Goal: Information Seeking & Learning: Learn about a topic

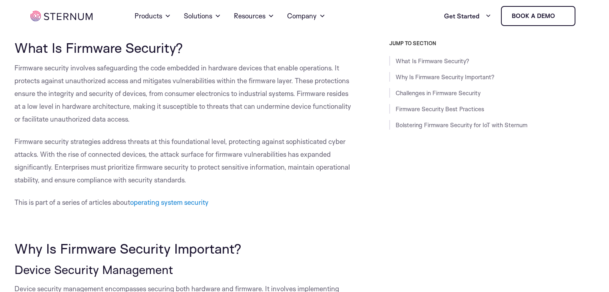
click at [277, 220] on p at bounding box center [183, 225] width 339 height 13
click at [33, 71] on span "Firmware security involves safeguarding the code embedded in hardware devices t…" at bounding box center [182, 94] width 337 height 60
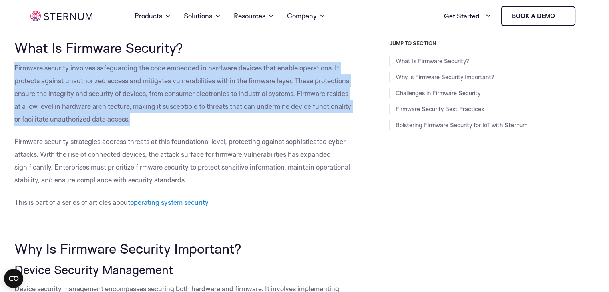
click at [33, 71] on span "Firmware security involves safeguarding the code embedded in hardware devices t…" at bounding box center [182, 94] width 337 height 60
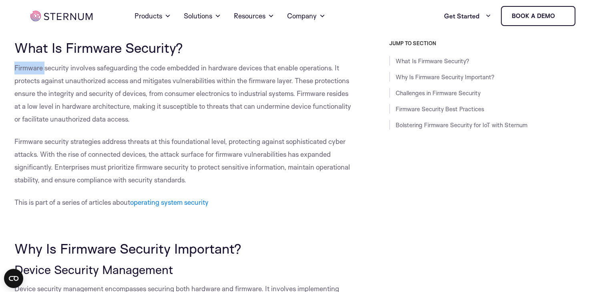
click at [33, 71] on span "Firmware security involves safeguarding the code embedded in hardware devices t…" at bounding box center [182, 94] width 337 height 60
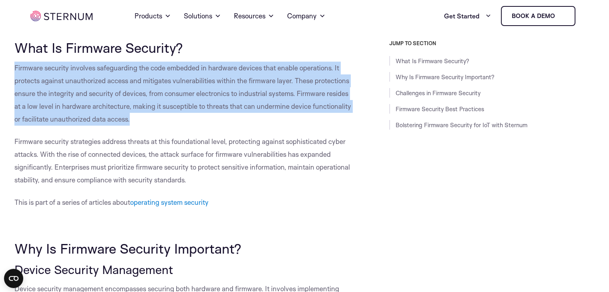
drag, startPoint x: 33, startPoint y: 71, endPoint x: 72, endPoint y: 72, distance: 38.9
click at [72, 72] on p "Firmware security involves safeguarding the code embedded in hardware devices t…" at bounding box center [183, 94] width 339 height 64
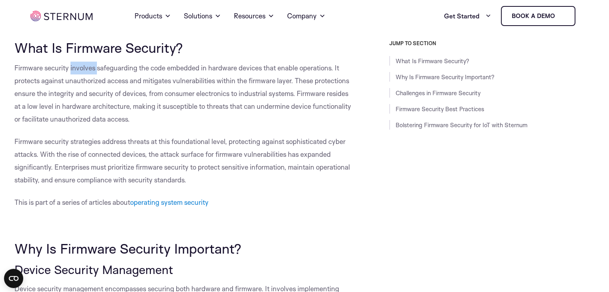
click at [72, 72] on p "Firmware security involves safeguarding the code embedded in hardware devices t…" at bounding box center [183, 94] width 339 height 64
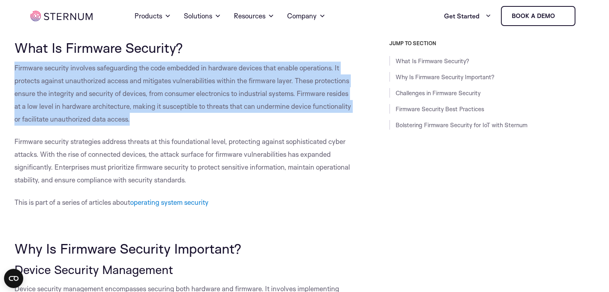
click at [72, 72] on p "Firmware security involves safeguarding the code embedded in hardware devices t…" at bounding box center [183, 94] width 339 height 64
click at [62, 83] on span "Firmware security involves safeguarding the code embedded in hardware devices t…" at bounding box center [182, 94] width 337 height 60
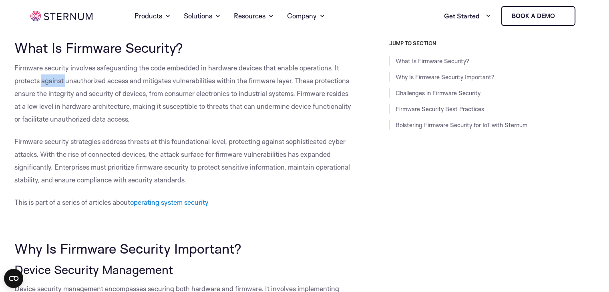
click at [62, 83] on span "Firmware security involves safeguarding the code embedded in hardware devices t…" at bounding box center [182, 94] width 337 height 60
click at [83, 81] on span "Firmware security involves safeguarding the code embedded in hardware devices t…" at bounding box center [182, 94] width 337 height 60
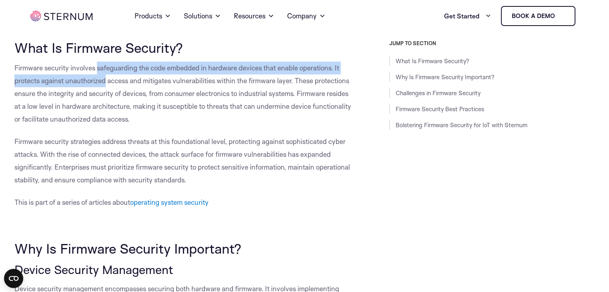
drag, startPoint x: 83, startPoint y: 81, endPoint x: 118, endPoint y: 73, distance: 36.2
click at [118, 73] on p "Firmware security involves safeguarding the code embedded in hardware devices t…" at bounding box center [183, 94] width 339 height 64
drag, startPoint x: 118, startPoint y: 73, endPoint x: 159, endPoint y: 78, distance: 40.3
click at [159, 78] on p "Firmware security involves safeguarding the code embedded in hardware devices t…" at bounding box center [183, 94] width 339 height 64
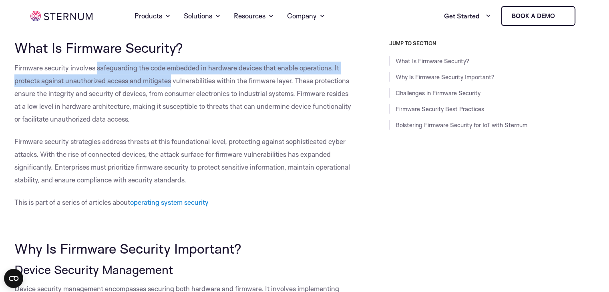
click at [159, 78] on span "Firmware security involves safeguarding the code embedded in hardware devices t…" at bounding box center [182, 94] width 337 height 60
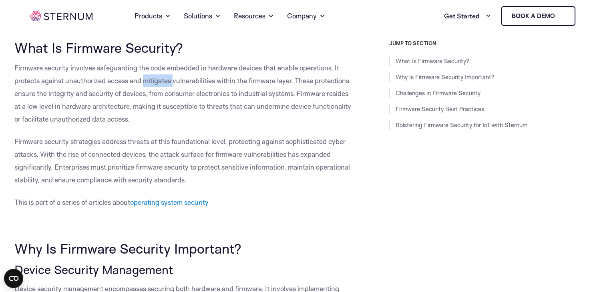
click at [159, 78] on span "Firmware security involves safeguarding the code embedded in hardware devices t…" at bounding box center [182, 94] width 337 height 60
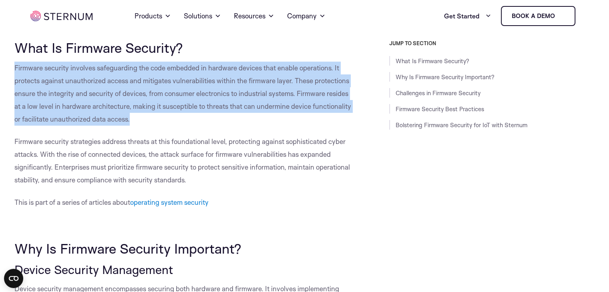
click at [159, 78] on span "Firmware security involves safeguarding the code embedded in hardware devices t…" at bounding box center [182, 94] width 337 height 60
click at [154, 80] on span "Firmware security involves safeguarding the code embedded in hardware devices t…" at bounding box center [182, 94] width 337 height 60
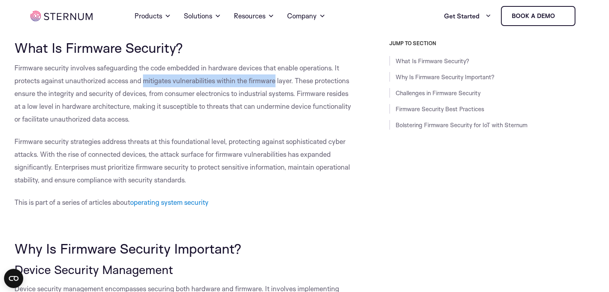
drag, startPoint x: 154, startPoint y: 80, endPoint x: 274, endPoint y: 76, distance: 120.2
click at [274, 76] on p "Firmware security involves safeguarding the code embedded in hardware devices t…" at bounding box center [183, 94] width 339 height 64
click at [302, 82] on span "Firmware security involves safeguarding the code embedded in hardware devices t…" at bounding box center [182, 94] width 337 height 60
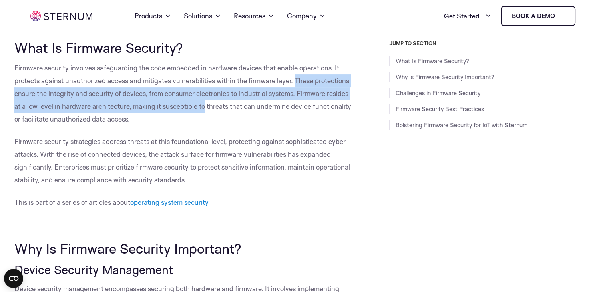
drag, startPoint x: 302, startPoint y: 82, endPoint x: 199, endPoint y: 111, distance: 107.3
click at [199, 111] on span "Firmware security involves safeguarding the code embedded in hardware devices t…" at bounding box center [182, 94] width 337 height 60
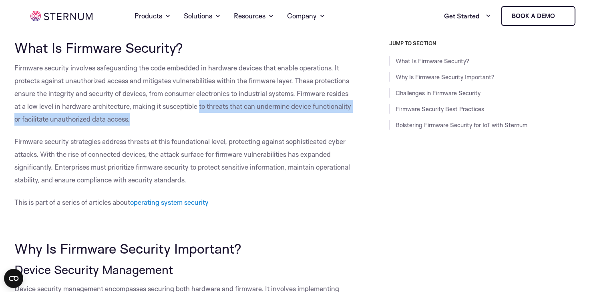
drag, startPoint x: 199, startPoint y: 111, endPoint x: 131, endPoint y: 116, distance: 67.4
click at [131, 116] on p "Firmware security involves safeguarding the code embedded in hardware devices t…" at bounding box center [183, 94] width 339 height 64
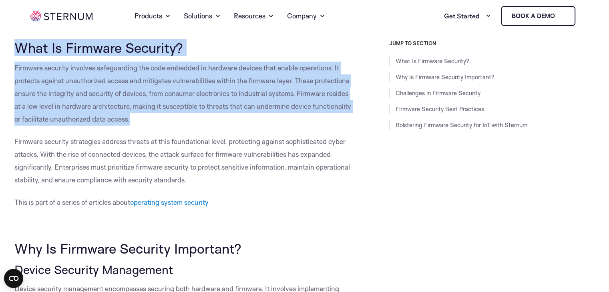
drag, startPoint x: 131, startPoint y: 116, endPoint x: 36, endPoint y: 45, distance: 118.2
click at [36, 45] on span "What Is Firmware Security?" at bounding box center [98, 47] width 169 height 17
drag, startPoint x: 36, startPoint y: 45, endPoint x: 128, endPoint y: 122, distance: 119.9
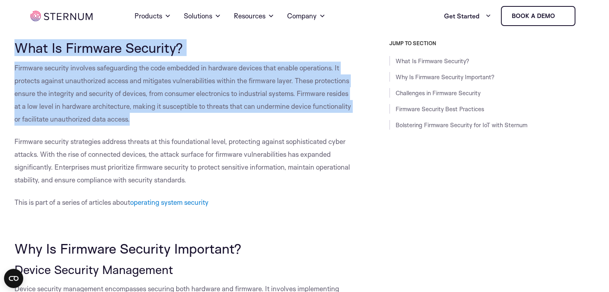
click at [128, 122] on span "Firmware security involves safeguarding the code embedded in hardware devices t…" at bounding box center [182, 94] width 337 height 60
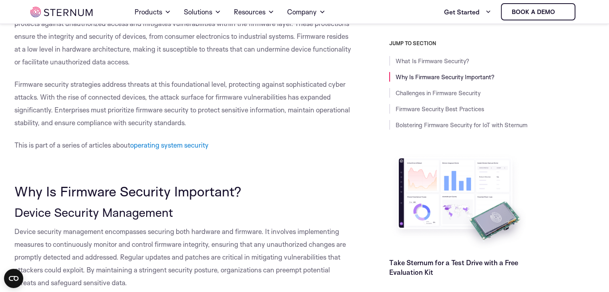
scroll to position [247, 0]
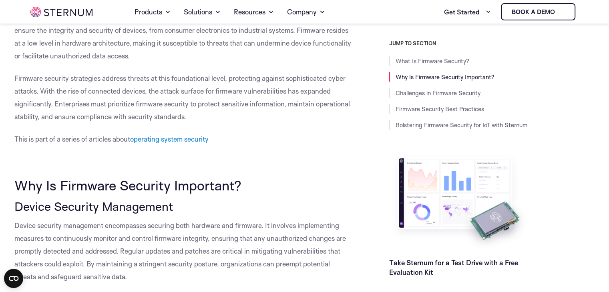
click at [34, 78] on span "Firmware security strategies address threats at this foundational level, protec…" at bounding box center [181, 97] width 335 height 47
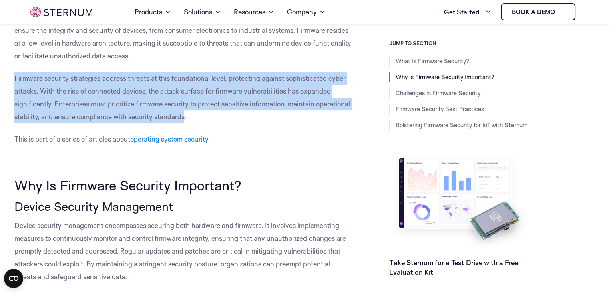
drag, startPoint x: 34, startPoint y: 78, endPoint x: 171, endPoint y: 117, distance: 142.9
click at [171, 117] on span "Firmware security strategies address threats at this foundational level, protec…" at bounding box center [181, 97] width 335 height 47
drag, startPoint x: 171, startPoint y: 117, endPoint x: 35, endPoint y: 76, distance: 141.9
click at [35, 76] on span "Firmware security strategies address threats at this foundational level, protec…" at bounding box center [181, 97] width 335 height 47
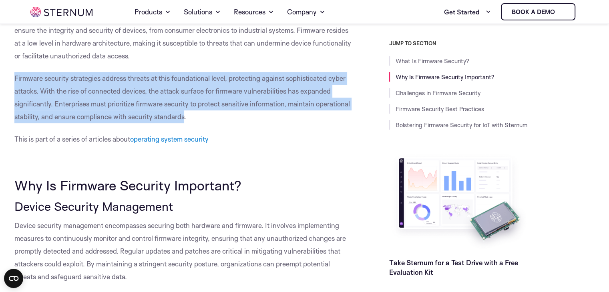
click at [35, 76] on span "Firmware security strategies address threats at this foundational level, protec…" at bounding box center [181, 97] width 335 height 47
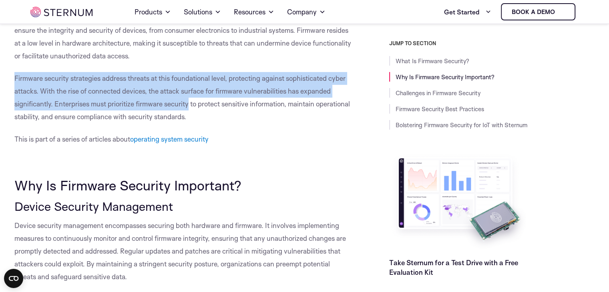
drag, startPoint x: 35, startPoint y: 76, endPoint x: 170, endPoint y: 111, distance: 139.0
click at [170, 111] on p "Firmware security strategies address threats at this foundational level, protec…" at bounding box center [183, 97] width 339 height 51
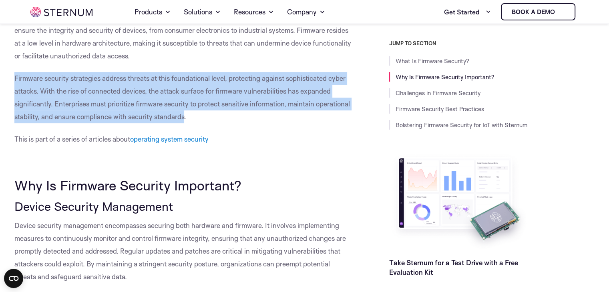
click at [170, 111] on p "Firmware security strategies address threats at this foundational level, protec…" at bounding box center [183, 97] width 339 height 51
drag, startPoint x: 170, startPoint y: 111, endPoint x: 40, endPoint y: 80, distance: 133.3
click at [40, 80] on p "Firmware security strategies address threats at this foundational level, protec…" at bounding box center [183, 97] width 339 height 51
click at [40, 80] on span "Firmware security strategies address threats at this foundational level, protec…" at bounding box center [181, 97] width 335 height 47
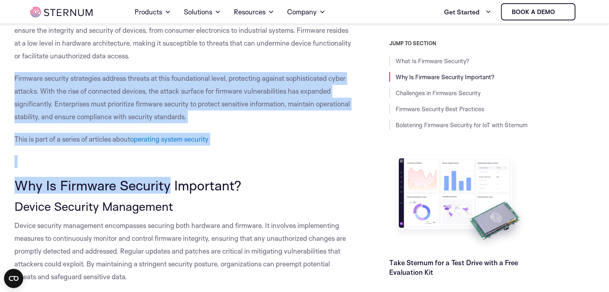
drag, startPoint x: 40, startPoint y: 80, endPoint x: 161, endPoint y: 191, distance: 164.0
click at [161, 191] on span "Why Is Firmware Security Important?" at bounding box center [127, 185] width 227 height 17
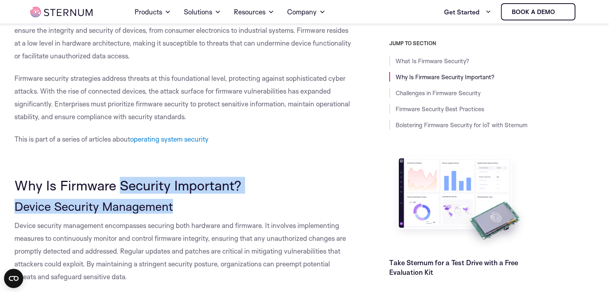
drag, startPoint x: 161, startPoint y: 191, endPoint x: 171, endPoint y: 204, distance: 15.9
click at [171, 204] on span "Device Security Management" at bounding box center [93, 206] width 159 height 15
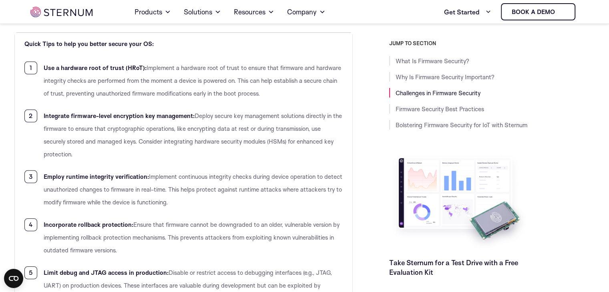
scroll to position [2470, 0]
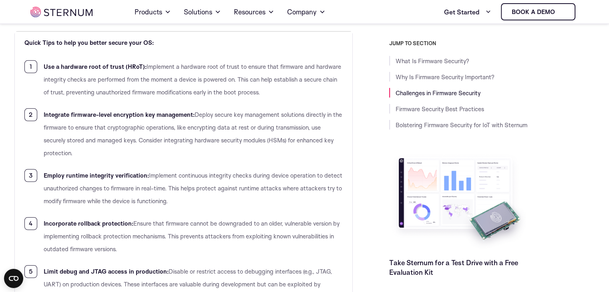
click at [151, 65] on span "Implement a hardware root of trust to ensure that firmware and hardware integri…" at bounding box center [192, 79] width 297 height 33
click at [174, 68] on span "Implement a hardware root of trust to ensure that firmware and hardware integri…" at bounding box center [192, 79] width 297 height 33
click at [184, 68] on span "Implement a hardware root of trust to ensure that firmware and hardware integri…" at bounding box center [192, 79] width 297 height 33
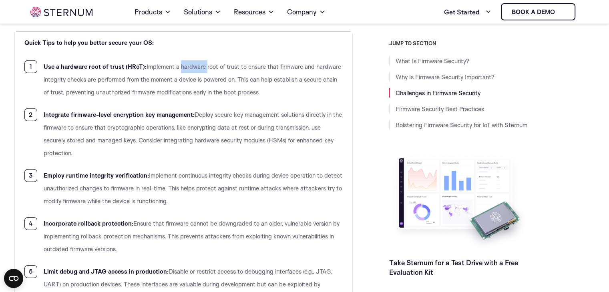
click at [184, 68] on span "Implement a hardware root of trust to ensure that firmware and hardware integri…" at bounding box center [192, 79] width 297 height 33
click at [152, 82] on span "Implement a hardware root of trust to ensure that firmware and hardware integri…" at bounding box center [192, 79] width 297 height 33
click at [161, 85] on li "Use a hardware root of trust (HRoT): Implement a hardware root of trust to ensu…" at bounding box center [183, 79] width 319 height 38
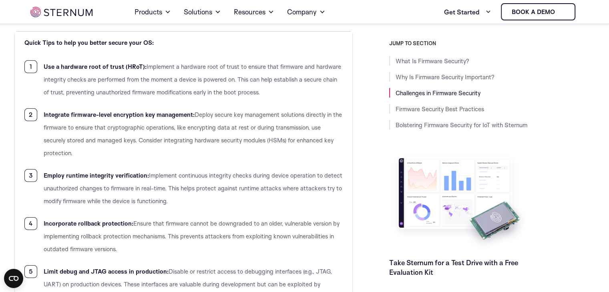
click at [171, 91] on span "Implement a hardware root of trust to ensure that firmware and hardware integri…" at bounding box center [192, 79] width 297 height 33
drag, startPoint x: 171, startPoint y: 91, endPoint x: 196, endPoint y: 92, distance: 24.8
click at [196, 92] on span "Implement a hardware root of trust to ensure that firmware and hardware integri…" at bounding box center [192, 79] width 297 height 33
drag, startPoint x: 196, startPoint y: 92, endPoint x: 249, endPoint y: 94, distance: 52.9
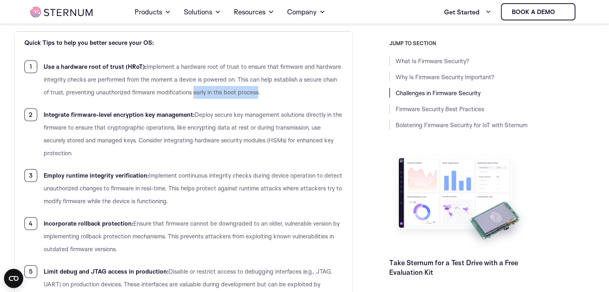
click at [249, 94] on span "Implement a hardware root of trust to ensure that firmware and hardware integri…" at bounding box center [192, 79] width 297 height 33
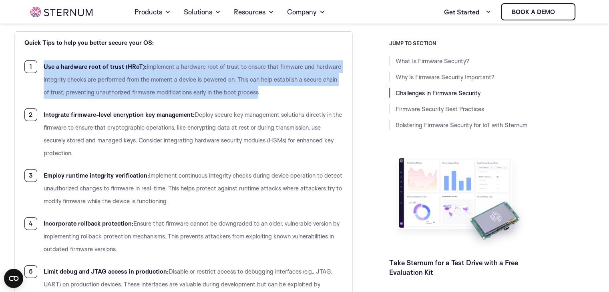
drag, startPoint x: 249, startPoint y: 94, endPoint x: 49, endPoint y: 68, distance: 201.9
click at [49, 68] on li "Use a hardware root of trust (HRoT): Implement a hardware root of trust to ensu…" at bounding box center [183, 79] width 319 height 38
click at [49, 68] on b "Use a hardware root of trust (HRoT):" at bounding box center [95, 67] width 103 height 8
drag, startPoint x: 49, startPoint y: 68, endPoint x: 257, endPoint y: 88, distance: 209.6
click at [257, 88] on li "Use a hardware root of trust (HRoT): Implement a hardware root of trust to ensu…" at bounding box center [183, 79] width 319 height 38
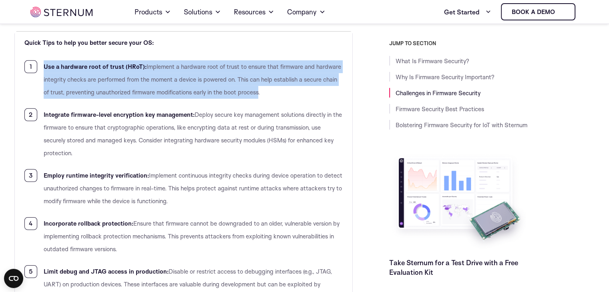
click at [257, 88] on span "Implement a hardware root of trust to ensure that firmware and hardware integri…" at bounding box center [192, 79] width 297 height 33
drag, startPoint x: 257, startPoint y: 88, endPoint x: 45, endPoint y: 62, distance: 213.8
click at [45, 62] on li "Use a hardware root of trust (HRoT): Implement a hardware root of trust to ensu…" at bounding box center [183, 79] width 319 height 38
drag, startPoint x: 45, startPoint y: 62, endPoint x: 265, endPoint y: 90, distance: 221.1
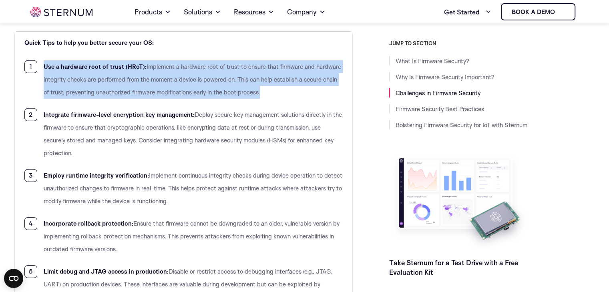
click at [265, 90] on li "Use a hardware root of trust (HRoT): Implement a hardware root of trust to ensu…" at bounding box center [183, 79] width 319 height 38
drag, startPoint x: 265, startPoint y: 90, endPoint x: 33, endPoint y: 45, distance: 235.7
click at [33, 45] on td "Quick Tips to help you better secure your OS: Use a hardware root of trust (HRo…" at bounding box center [183, 176] width 338 height 289
click at [33, 45] on b "Quick Tips to help you better secure your OS:" at bounding box center [88, 43] width 129 height 8
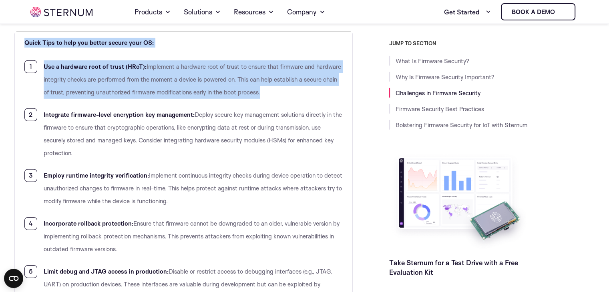
drag, startPoint x: 33, startPoint y: 45, endPoint x: 265, endPoint y: 88, distance: 235.4
click at [265, 88] on td "Quick Tips to help you better secure your OS: Use a hardware root of trust (HRo…" at bounding box center [183, 176] width 338 height 289
click at [265, 88] on li "Use a hardware root of trust (HRoT): Implement a hardware root of trust to ensu…" at bounding box center [183, 79] width 319 height 38
drag, startPoint x: 265, startPoint y: 88, endPoint x: 35, endPoint y: 46, distance: 233.2
click at [35, 46] on td "Quick Tips to help you better secure your OS: Use a hardware root of trust (HRo…" at bounding box center [183, 176] width 338 height 289
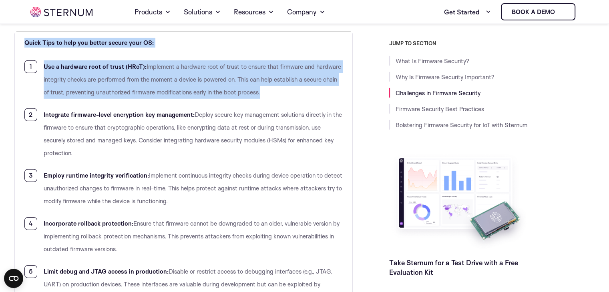
click at [35, 46] on td "Quick Tips to help you better secure your OS: Use a hardware root of trust (HRo…" at bounding box center [183, 176] width 338 height 289
drag, startPoint x: 35, startPoint y: 46, endPoint x: 265, endPoint y: 92, distance: 233.8
click at [265, 92] on td "Quick Tips to help you better secure your OS: Use a hardware root of trust (HRo…" at bounding box center [183, 176] width 338 height 289
click at [265, 92] on li "Use a hardware root of trust (HRoT): Implement a hardware root of trust to ensu…" at bounding box center [183, 79] width 319 height 38
drag, startPoint x: 265, startPoint y: 92, endPoint x: 38, endPoint y: 43, distance: 231.3
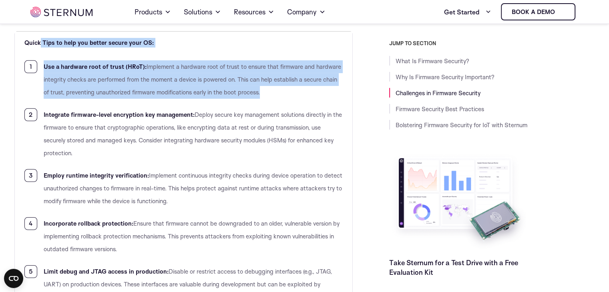
click at [38, 43] on td "Quick Tips to help you better secure your OS: Use a hardware root of trust (HRo…" at bounding box center [183, 176] width 338 height 289
click at [38, 43] on b "Quick Tips to help you better secure your OS:" at bounding box center [88, 43] width 129 height 8
drag, startPoint x: 38, startPoint y: 43, endPoint x: 275, endPoint y: 91, distance: 241.8
click at [275, 91] on td "Quick Tips to help you better secure your OS: Use a hardware root of trust (HRo…" at bounding box center [183, 176] width 338 height 289
click at [275, 91] on li "Use a hardware root of trust (HRoT): Implement a hardware root of trust to ensu…" at bounding box center [183, 79] width 319 height 38
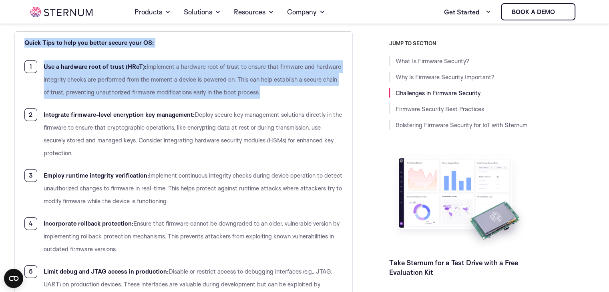
drag, startPoint x: 275, startPoint y: 91, endPoint x: 33, endPoint y: 41, distance: 247.4
click at [33, 41] on td "Quick Tips to help you better secure your OS: Use a hardware root of trust (HRo…" at bounding box center [183, 176] width 338 height 289
click at [33, 41] on b "Quick Tips to help you better secure your OS:" at bounding box center [88, 43] width 129 height 8
drag, startPoint x: 33, startPoint y: 41, endPoint x: 273, endPoint y: 87, distance: 244.6
click at [273, 87] on td "Quick Tips to help you better secure your OS: Use a hardware root of trust (HRo…" at bounding box center [183, 176] width 338 height 289
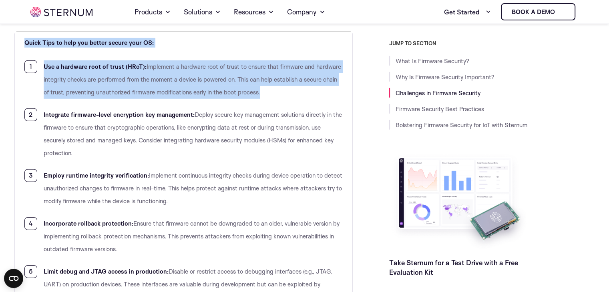
click at [273, 87] on li "Use a hardware root of trust (HRoT): Implement a hardware root of trust to ensu…" at bounding box center [183, 79] width 319 height 38
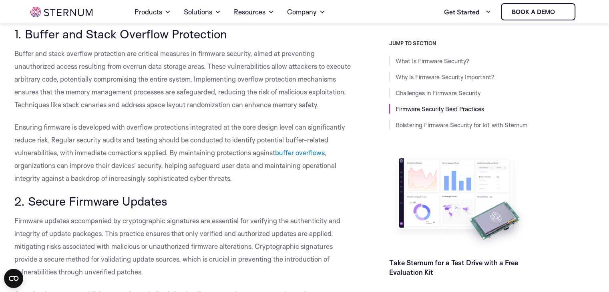
scroll to position [2785, 0]
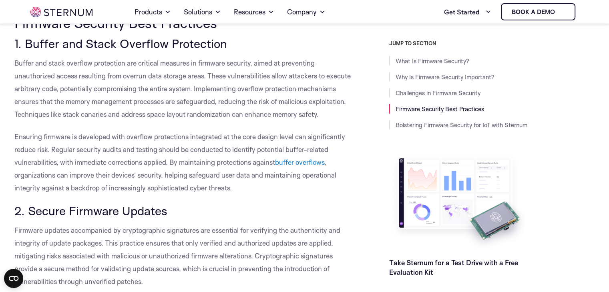
click at [116, 61] on span "Buffer and stack overflow protection are critical measures in firmware security…" at bounding box center [182, 89] width 336 height 60
click at [138, 62] on span "Buffer and stack overflow protection are critical measures in firmware security…" at bounding box center [182, 89] width 336 height 60
click at [169, 65] on span "Buffer and stack overflow protection are critical measures in firmware security…" at bounding box center [182, 89] width 336 height 60
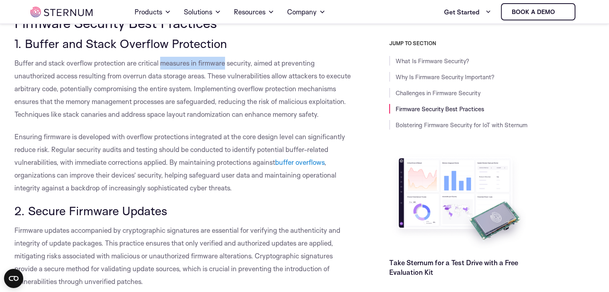
drag, startPoint x: 169, startPoint y: 65, endPoint x: 206, endPoint y: 61, distance: 37.4
click at [206, 61] on span "Buffer and stack overflow protection are critical measures in firmware security…" at bounding box center [182, 89] width 336 height 60
click at [237, 64] on span "Buffer and stack overflow protection are critical measures in firmware security…" at bounding box center [182, 89] width 336 height 60
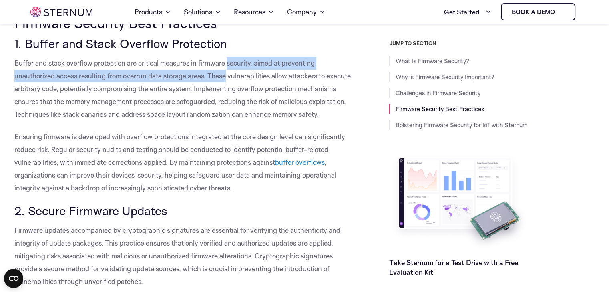
drag, startPoint x: 237, startPoint y: 64, endPoint x: 211, endPoint y: 70, distance: 26.4
click at [211, 70] on p "Buffer and stack overflow protection are critical measures in firmware security…" at bounding box center [183, 89] width 339 height 64
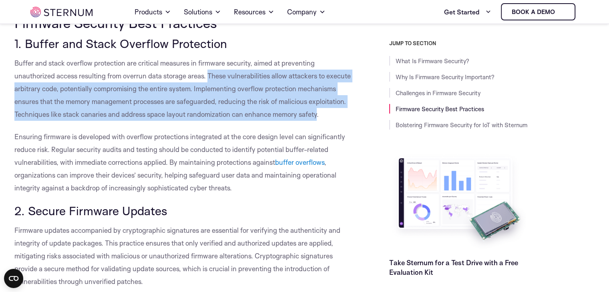
drag, startPoint x: 211, startPoint y: 70, endPoint x: 312, endPoint y: 111, distance: 108.4
click at [312, 111] on p "Buffer and stack overflow protection are critical measures in firmware security…" at bounding box center [183, 89] width 339 height 64
click at [312, 111] on span "Buffer and stack overflow protection are critical measures in firmware security…" at bounding box center [182, 89] width 336 height 60
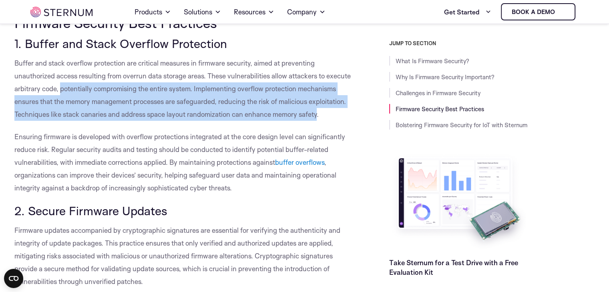
drag, startPoint x: 312, startPoint y: 111, endPoint x: 69, endPoint y: 88, distance: 244.1
click at [69, 88] on span "Buffer and stack overflow protection are critical measures in firmware security…" at bounding box center [182, 89] width 336 height 60
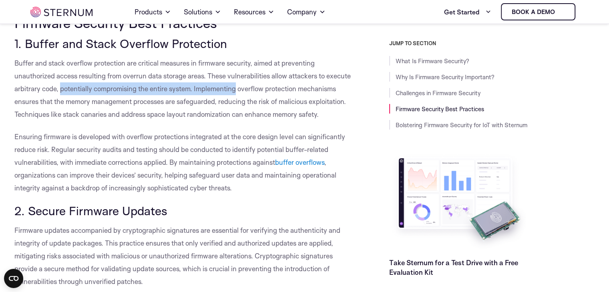
drag, startPoint x: 69, startPoint y: 88, endPoint x: 200, endPoint y: 86, distance: 131.3
click at [200, 86] on span "Buffer and stack overflow protection are critical measures in firmware security…" at bounding box center [182, 89] width 336 height 60
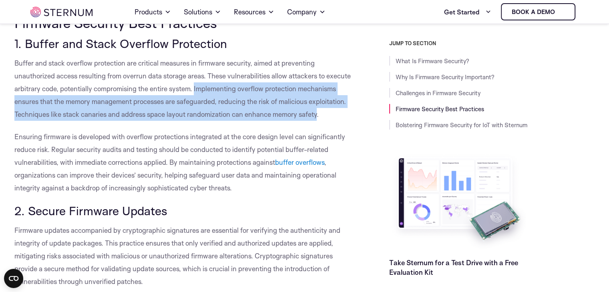
drag, startPoint x: 200, startPoint y: 86, endPoint x: 312, endPoint y: 116, distance: 115.6
click at [312, 116] on span "Buffer and stack overflow protection are critical measures in firmware security…" at bounding box center [182, 89] width 336 height 60
drag, startPoint x: 312, startPoint y: 116, endPoint x: 202, endPoint y: 91, distance: 112.7
click at [202, 91] on span "Buffer and stack overflow protection are critical measures in firmware security…" at bounding box center [182, 89] width 336 height 60
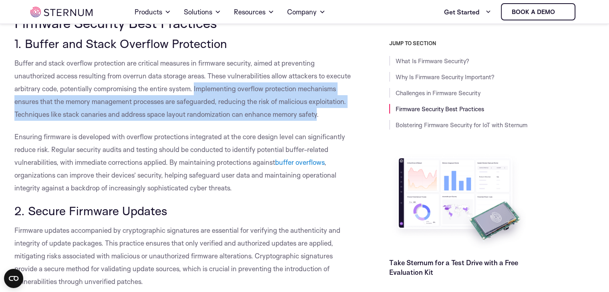
click at [202, 91] on span "Buffer and stack overflow protection are critical measures in firmware security…" at bounding box center [182, 89] width 336 height 60
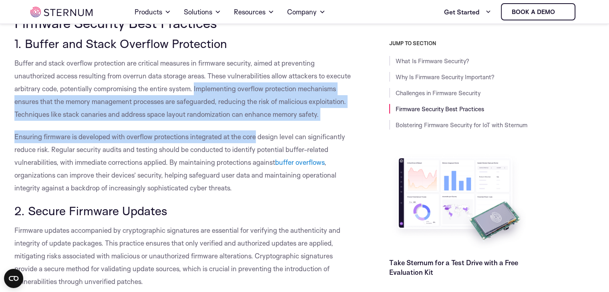
drag, startPoint x: 202, startPoint y: 91, endPoint x: 254, endPoint y: 129, distance: 64.2
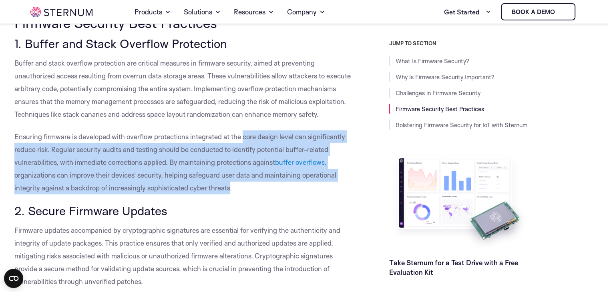
drag, startPoint x: 254, startPoint y: 129, endPoint x: 217, endPoint y: 189, distance: 70.8
click at [217, 189] on span ", organizations can improve their devices’ security, helping safeguard user dat…" at bounding box center [175, 175] width 322 height 34
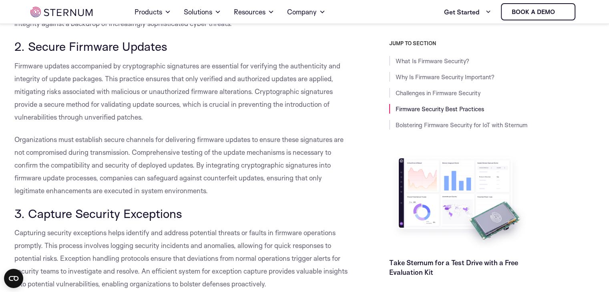
scroll to position [2950, 0]
click at [23, 64] on span "Firmware updates accompanied by cryptographic signatures are essential for veri…" at bounding box center [177, 91] width 326 height 60
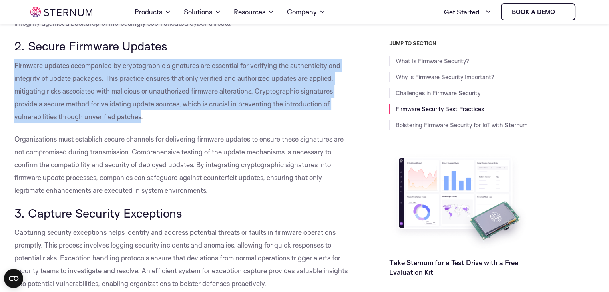
drag, startPoint x: 23, startPoint y: 64, endPoint x: 138, endPoint y: 119, distance: 127.1
click at [138, 119] on span "Firmware updates accompanied by cryptographic signatures are essential for veri…" at bounding box center [177, 91] width 326 height 60
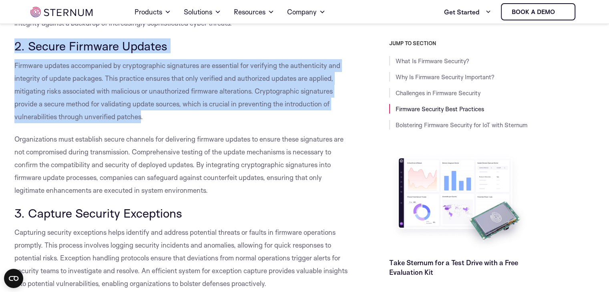
drag, startPoint x: 138, startPoint y: 119, endPoint x: 16, endPoint y: 44, distance: 142.6
click at [16, 44] on span "2. Secure Firmware Updates" at bounding box center [90, 45] width 153 height 15
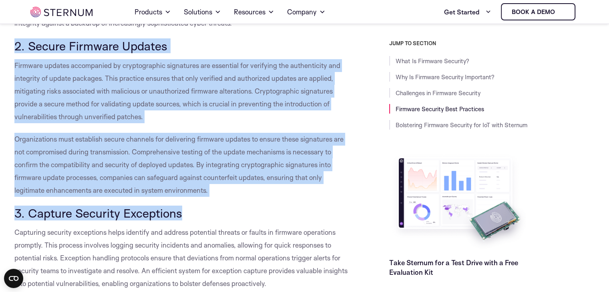
drag, startPoint x: 16, startPoint y: 44, endPoint x: 215, endPoint y: 196, distance: 249.9
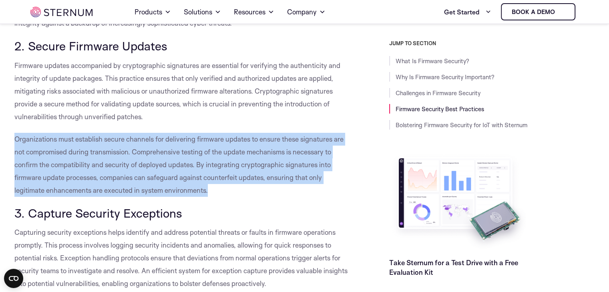
drag, startPoint x: 215, startPoint y: 196, endPoint x: 209, endPoint y: 119, distance: 77.5
click at [209, 119] on p "Firmware updates accompanied by cryptographic signatures are essential for veri…" at bounding box center [183, 91] width 339 height 64
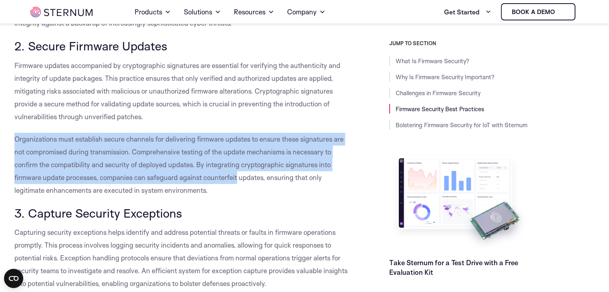
drag, startPoint x: 209, startPoint y: 119, endPoint x: 224, endPoint y: 184, distance: 66.7
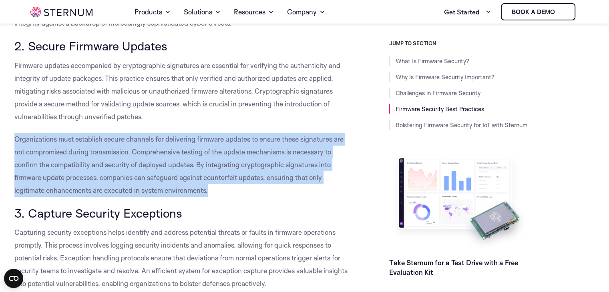
click at [224, 184] on p "Organizations must establish secure channels for delivering firmware updates to…" at bounding box center [183, 165] width 339 height 64
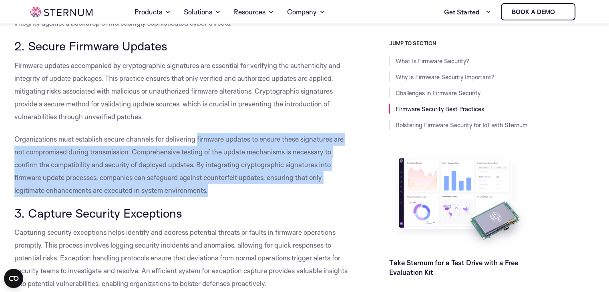
drag, startPoint x: 224, startPoint y: 184, endPoint x: 217, endPoint y: 127, distance: 56.9
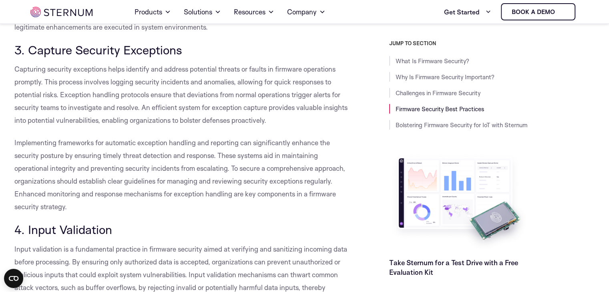
scroll to position [3114, 0]
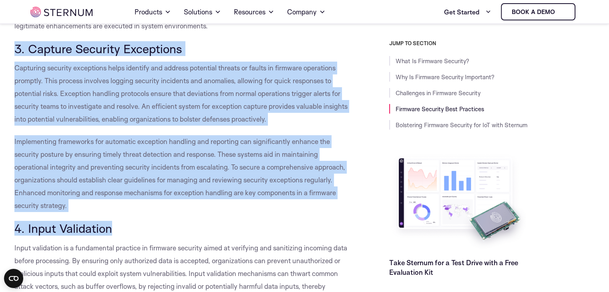
drag, startPoint x: 14, startPoint y: 42, endPoint x: 159, endPoint y: 213, distance: 224.3
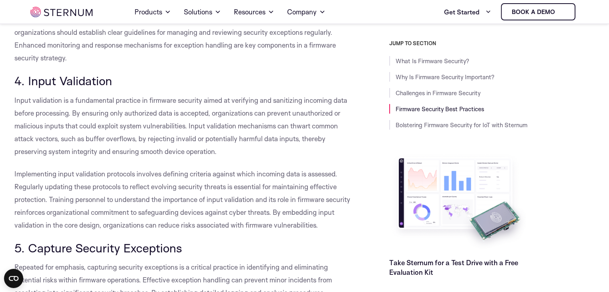
scroll to position [3295, 0]
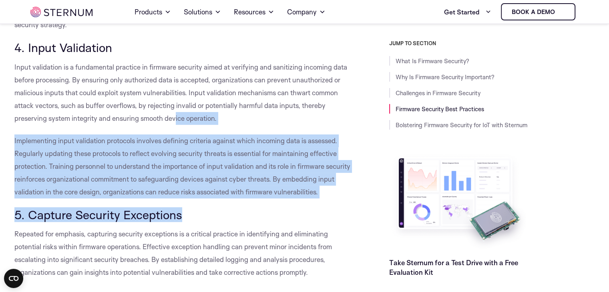
drag, startPoint x: 176, startPoint y: 114, endPoint x: 198, endPoint y: 209, distance: 96.9
click at [198, 209] on h3 "5. Capture Security Exceptions" at bounding box center [183, 215] width 339 height 14
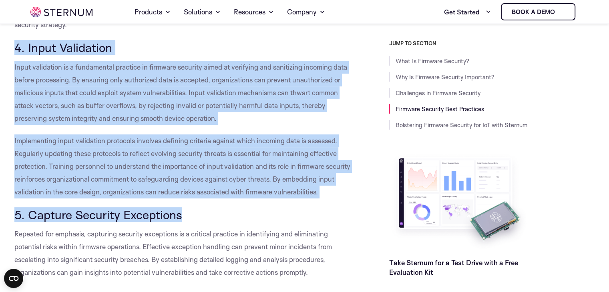
drag, startPoint x: 198, startPoint y: 209, endPoint x: 14, endPoint y: 46, distance: 245.0
click at [14, 46] on span "4. Input Validation" at bounding box center [63, 47] width 98 height 15
drag, startPoint x: 14, startPoint y: 46, endPoint x: 178, endPoint y: 215, distance: 235.2
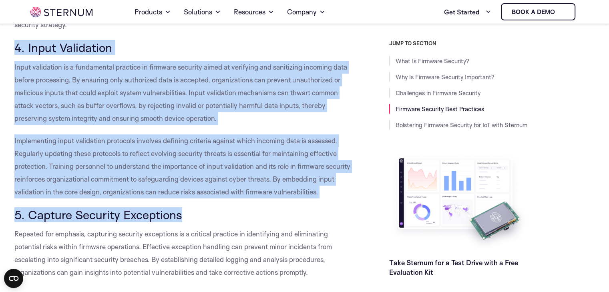
click at [178, 215] on span "5. Capture Security Exceptions" at bounding box center [98, 214] width 168 height 15
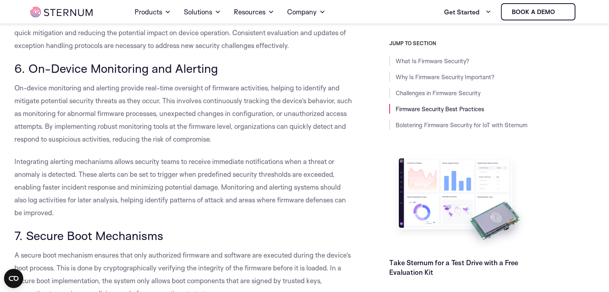
scroll to position [3574, 0]
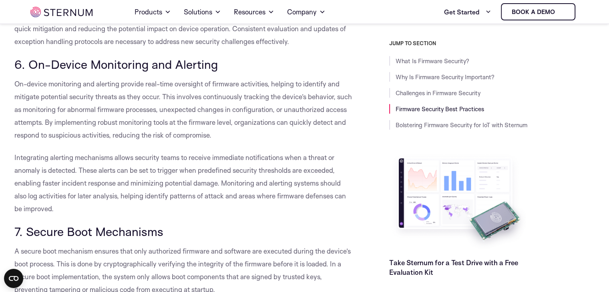
click at [182, 82] on span "On-device monitoring and alerting provide real-time oversight of firmware activ…" at bounding box center [182, 110] width 337 height 60
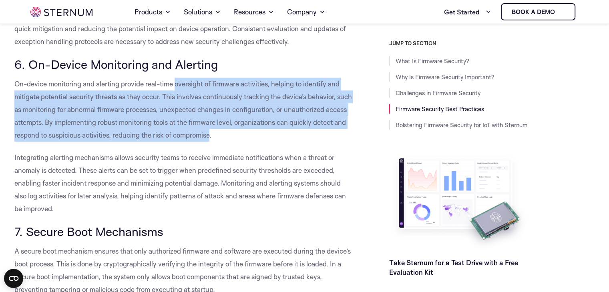
drag, startPoint x: 182, startPoint y: 82, endPoint x: 199, endPoint y: 137, distance: 57.4
click at [199, 137] on span "On-device monitoring and alerting provide real-time oversight of firmware activ…" at bounding box center [182, 110] width 337 height 60
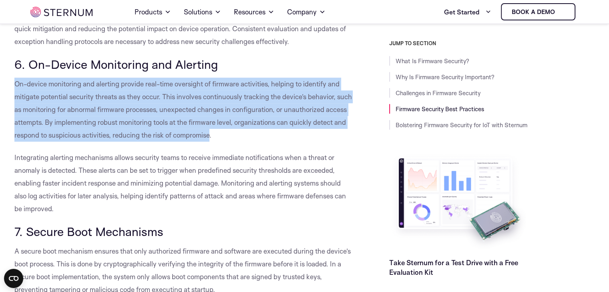
drag, startPoint x: 199, startPoint y: 137, endPoint x: 18, endPoint y: 88, distance: 186.6
click at [18, 88] on p "On-device monitoring and alerting provide real-time oversight of firmware activ…" at bounding box center [183, 110] width 339 height 64
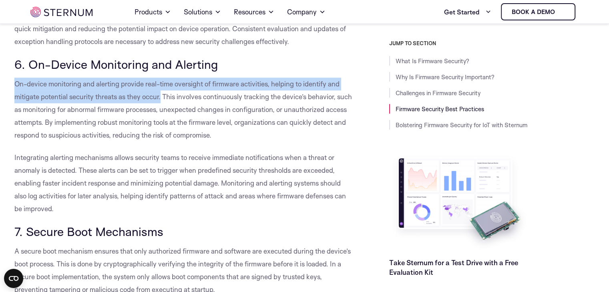
drag, startPoint x: 18, startPoint y: 88, endPoint x: 161, endPoint y: 98, distance: 142.8
click at [161, 98] on p "On-device monitoring and alerting provide real-time oversight of firmware activ…" at bounding box center [183, 110] width 339 height 64
click at [161, 98] on span "On-device monitoring and alerting provide real-time oversight of firmware activ…" at bounding box center [182, 110] width 337 height 60
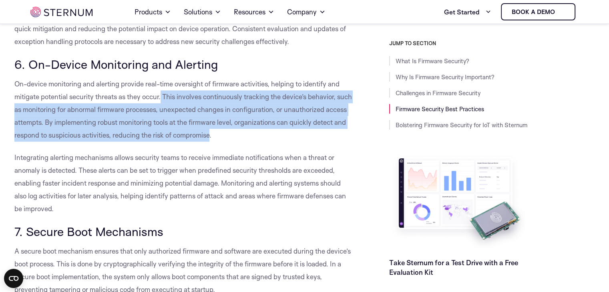
drag, startPoint x: 161, startPoint y: 98, endPoint x: 204, endPoint y: 140, distance: 60.3
click at [204, 140] on p "On-device monitoring and alerting provide real-time oversight of firmware activ…" at bounding box center [183, 110] width 339 height 64
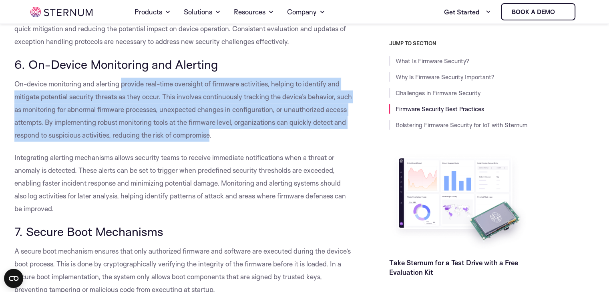
drag, startPoint x: 204, startPoint y: 140, endPoint x: 126, endPoint y: 82, distance: 97.3
click at [126, 82] on p "On-device monitoring and alerting provide real-time oversight of firmware activ…" at bounding box center [183, 110] width 339 height 64
click at [126, 82] on span "On-device monitoring and alerting provide real-time oversight of firmware activ…" at bounding box center [182, 110] width 337 height 60
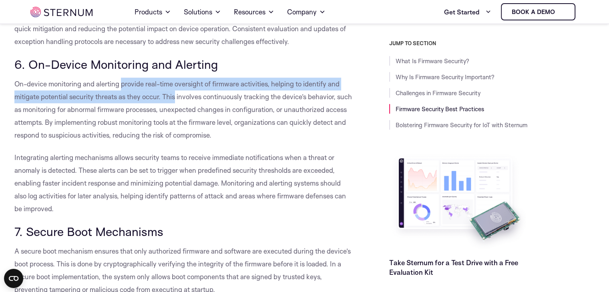
drag, startPoint x: 126, startPoint y: 82, endPoint x: 165, endPoint y: 103, distance: 44.1
click at [165, 103] on p "On-device monitoring and alerting provide real-time oversight of firmware activ…" at bounding box center [183, 110] width 339 height 64
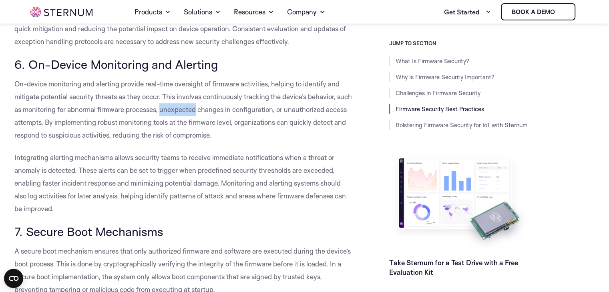
click at [165, 104] on p "On-device monitoring and alerting provide real-time oversight of firmware activ…" at bounding box center [183, 110] width 339 height 64
click at [165, 104] on span "On-device monitoring and alerting provide real-time oversight of firmware activ…" at bounding box center [182, 110] width 337 height 60
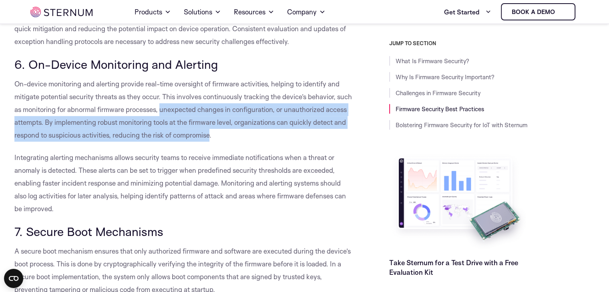
drag, startPoint x: 165, startPoint y: 104, endPoint x: 199, endPoint y: 133, distance: 44.3
click at [199, 133] on span "On-device monitoring and alerting provide real-time oversight of firmware activ…" at bounding box center [182, 110] width 337 height 60
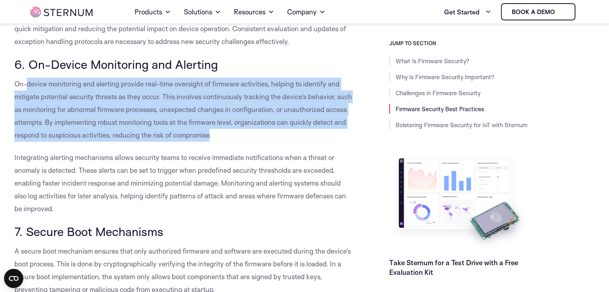
drag, startPoint x: 199, startPoint y: 133, endPoint x: 32, endPoint y: 82, distance: 174.5
click at [32, 82] on span "On-device monitoring and alerting provide real-time oversight of firmware activ…" at bounding box center [182, 110] width 337 height 60
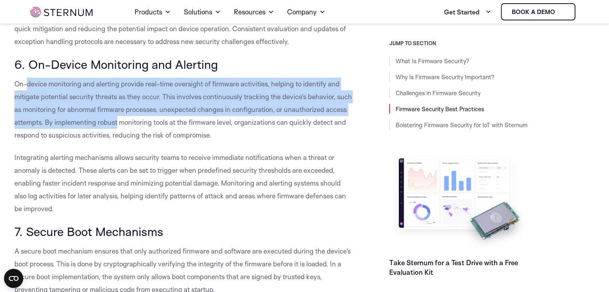
drag, startPoint x: 32, startPoint y: 82, endPoint x: 114, endPoint y: 118, distance: 89.6
click at [114, 118] on span "On-device monitoring and alerting provide real-time oversight of firmware activ…" at bounding box center [182, 110] width 337 height 60
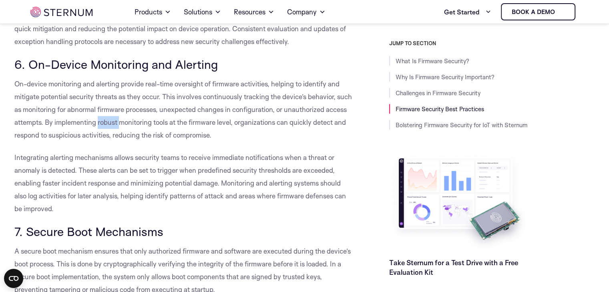
click at [114, 118] on span "On-device monitoring and alerting provide real-time oversight of firmware activ…" at bounding box center [182, 110] width 337 height 60
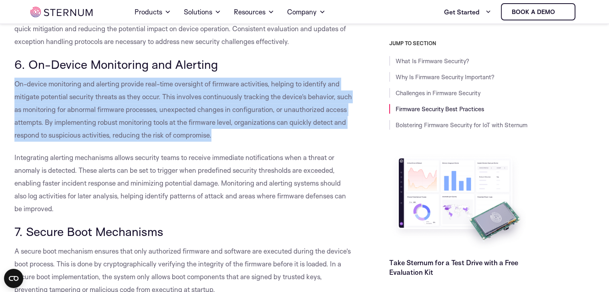
drag, startPoint x: 114, startPoint y: 118, endPoint x: 184, endPoint y: 124, distance: 70.7
click at [184, 124] on span "On-device monitoring and alerting provide real-time oversight of firmware activ…" at bounding box center [182, 110] width 337 height 60
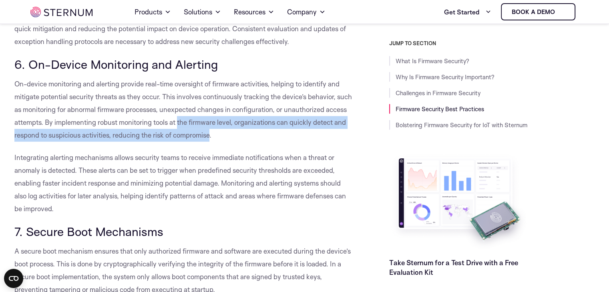
drag, startPoint x: 184, startPoint y: 124, endPoint x: 199, endPoint y: 131, distance: 16.1
click at [199, 131] on span "On-device monitoring and alerting provide real-time oversight of firmware activ…" at bounding box center [182, 110] width 337 height 60
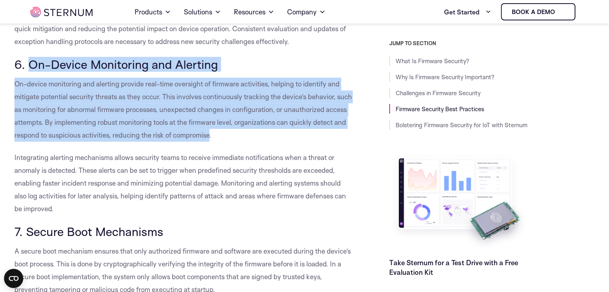
drag, startPoint x: 199, startPoint y: 131, endPoint x: 36, endPoint y: 57, distance: 178.9
click at [36, 57] on span "6. On-Device Monitoring and Alerting" at bounding box center [115, 64] width 203 height 15
drag, startPoint x: 36, startPoint y: 57, endPoint x: 198, endPoint y: 129, distance: 177.4
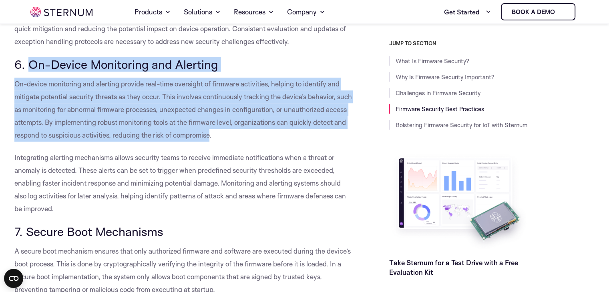
click at [198, 129] on p "On-device monitoring and alerting provide real-time oversight of firmware activ…" at bounding box center [183, 110] width 339 height 64
drag, startPoint x: 198, startPoint y: 129, endPoint x: 37, endPoint y: 67, distance: 172.2
click at [37, 67] on span "6. On-Device Monitoring and Alerting" at bounding box center [115, 64] width 203 height 15
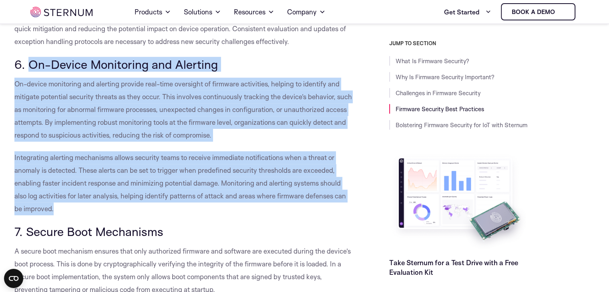
drag, startPoint x: 37, startPoint y: 67, endPoint x: 55, endPoint y: 215, distance: 149.2
drag, startPoint x: 55, startPoint y: 215, endPoint x: 42, endPoint y: 49, distance: 166.7
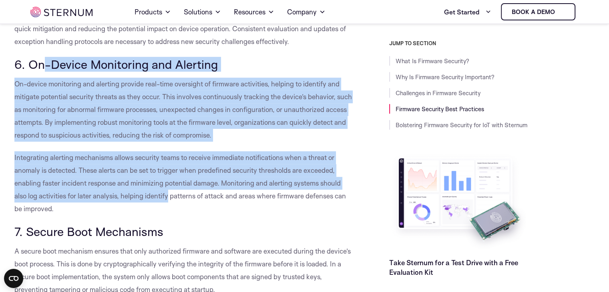
drag, startPoint x: 42, startPoint y: 49, endPoint x: 150, endPoint y: 196, distance: 182.8
click at [150, 196] on span "Integrating alerting mechanisms allows security teams to receive immediate noti…" at bounding box center [179, 183] width 331 height 60
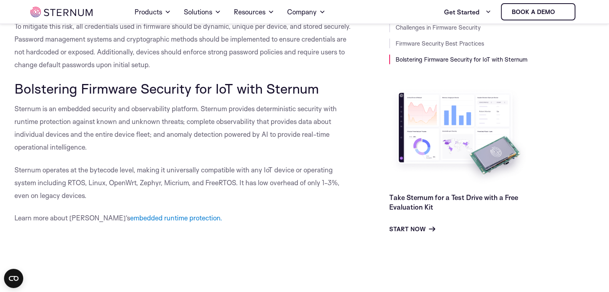
scroll to position [4414, 0]
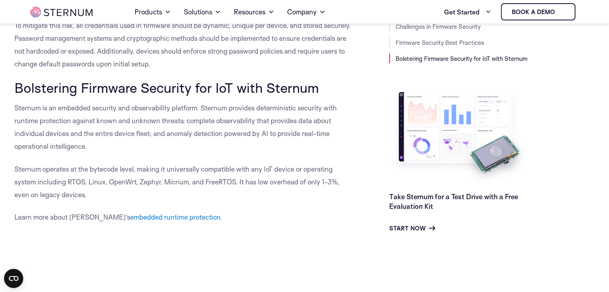
click at [277, 88] on span "Bolstering Firmware Security for IoT with Sternum" at bounding box center [166, 87] width 304 height 17
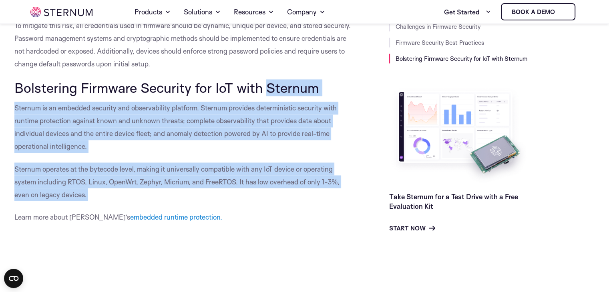
drag, startPoint x: 277, startPoint y: 88, endPoint x: 320, endPoint y: 192, distance: 112.2
click at [320, 192] on p "Sternum operates at the bytecode level, making it universally compatible with a…" at bounding box center [183, 182] width 339 height 38
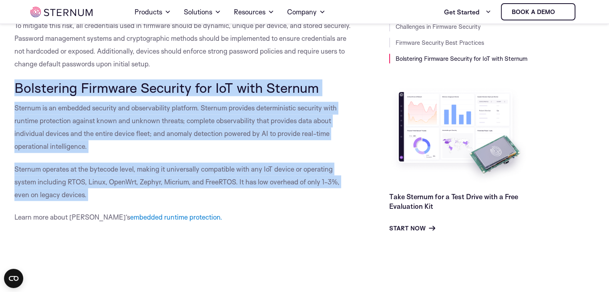
drag, startPoint x: 320, startPoint y: 192, endPoint x: 295, endPoint y: 60, distance: 134.5
click at [295, 60] on p "To mitigate this risk, all credentials used in firmware should be dynamic, uniq…" at bounding box center [183, 44] width 339 height 51
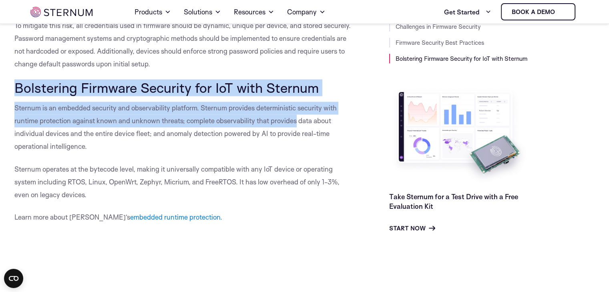
drag, startPoint x: 295, startPoint y: 60, endPoint x: 290, endPoint y: 122, distance: 62.2
click at [290, 122] on p "Sternum is an embedded security and observability platform. Sternum provides de…" at bounding box center [183, 127] width 339 height 51
